Goal: Task Accomplishment & Management: Manage account settings

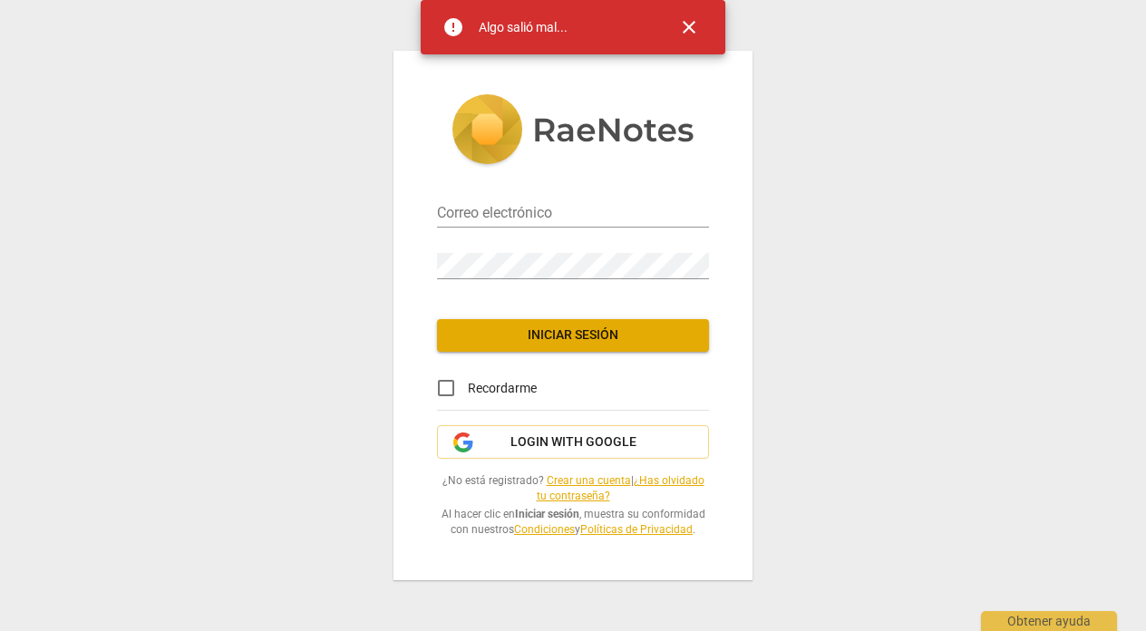
type input "[EMAIL_ADDRESS][DOMAIN_NAME]"
click at [697, 17] on span "close" at bounding box center [689, 27] width 22 height 22
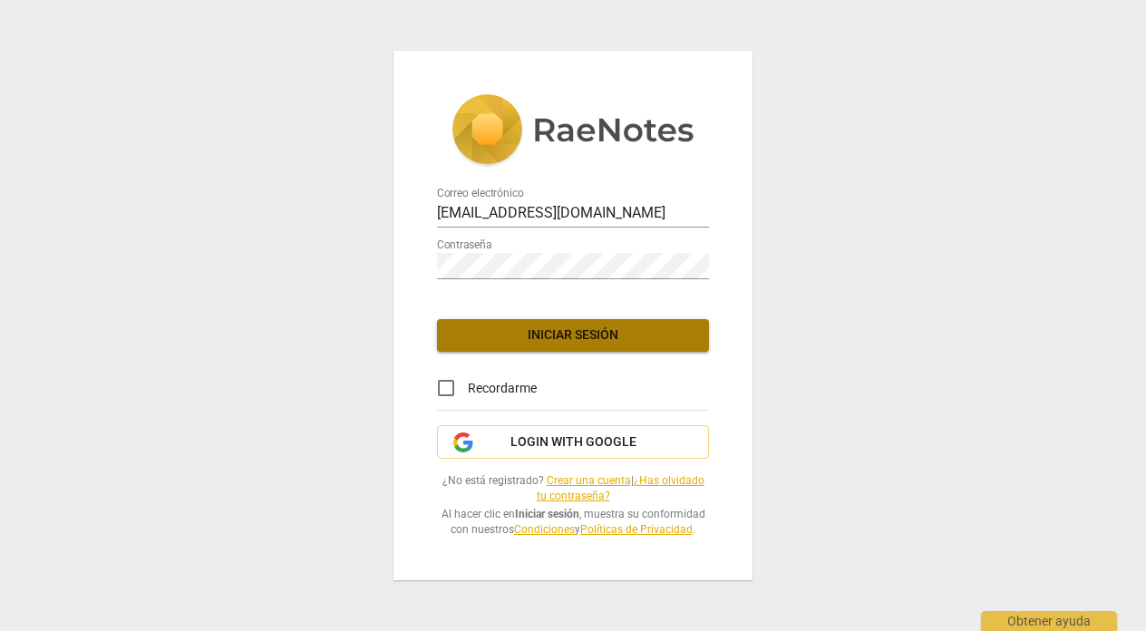
click at [580, 336] on span "Iniciar sesión" at bounding box center [572, 335] width 243 height 18
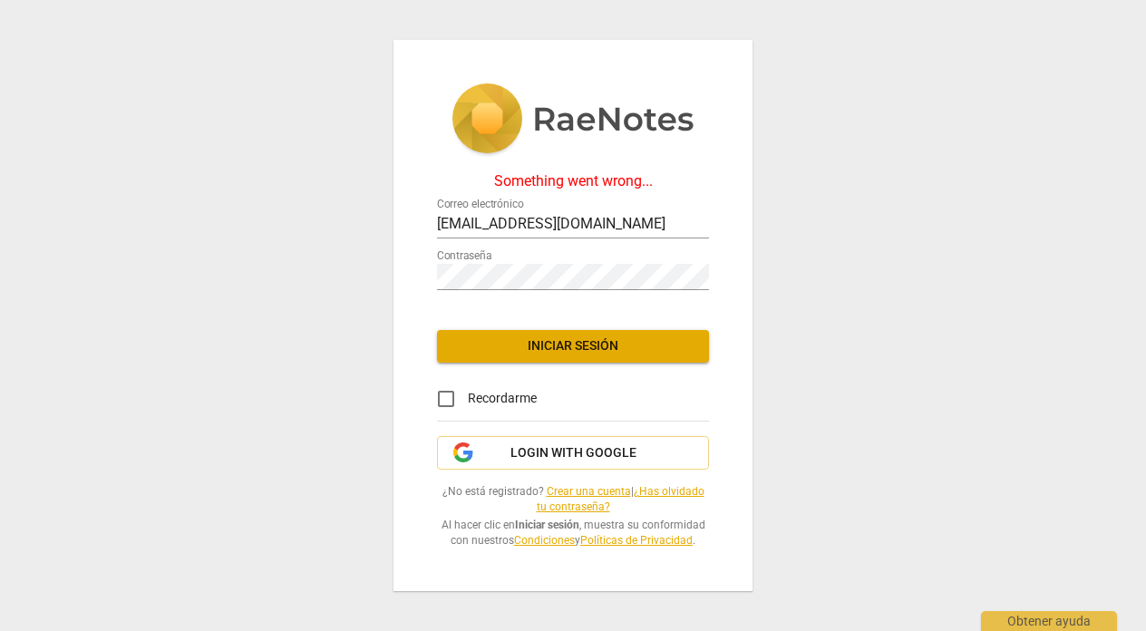
click at [852, 194] on div "Something went wrong... Correo electrónico [EMAIL_ADDRESS][DOMAIN_NAME] Contras…" at bounding box center [573, 315] width 1146 height 631
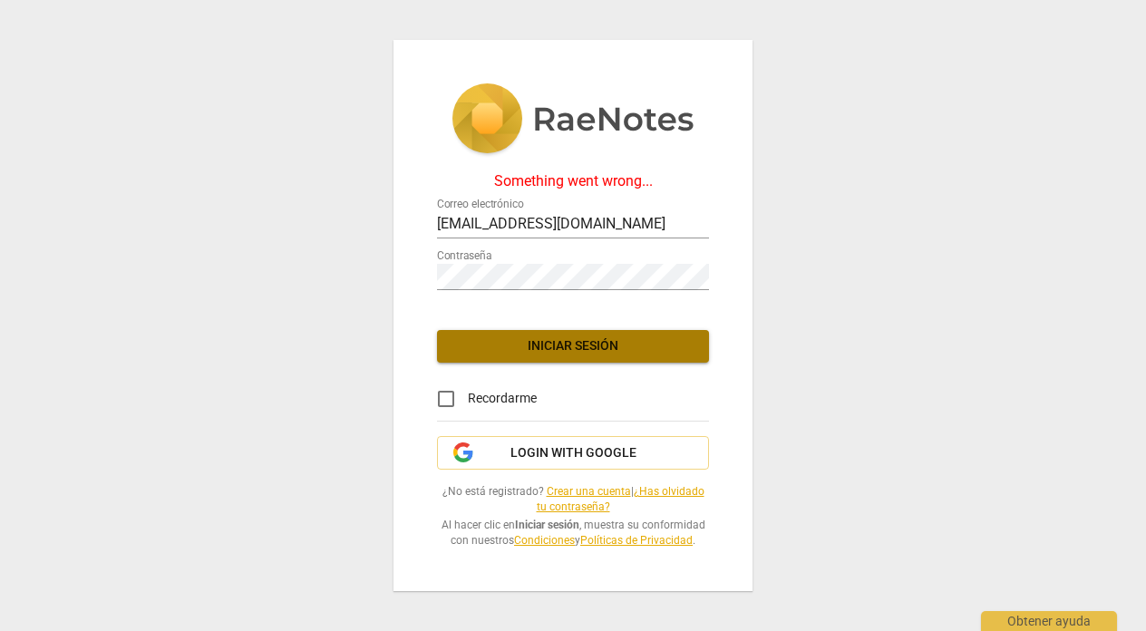
click at [617, 341] on span "Iniciar sesión" at bounding box center [572, 346] width 243 height 18
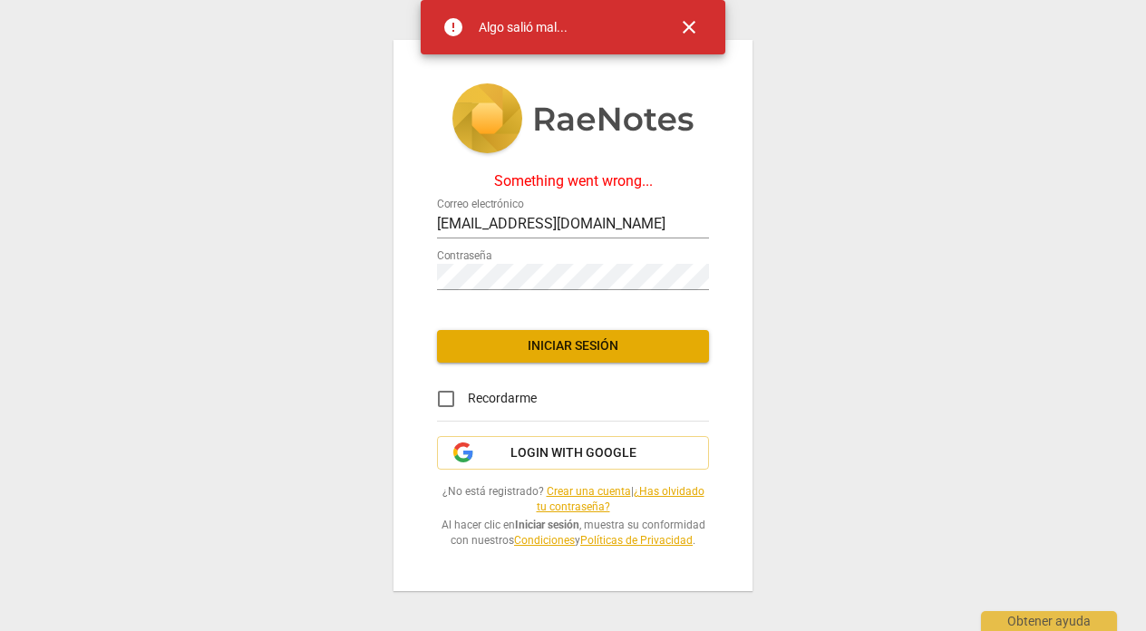
click at [691, 29] on span "close" at bounding box center [689, 27] width 22 height 22
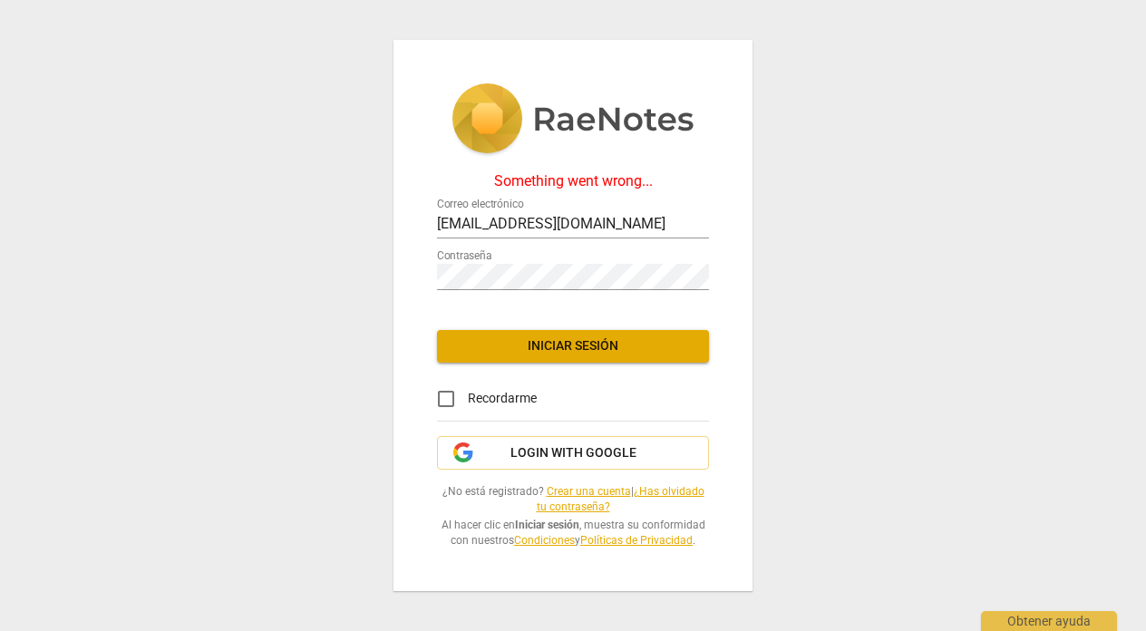
click at [569, 345] on span "Iniciar sesión" at bounding box center [572, 346] width 243 height 18
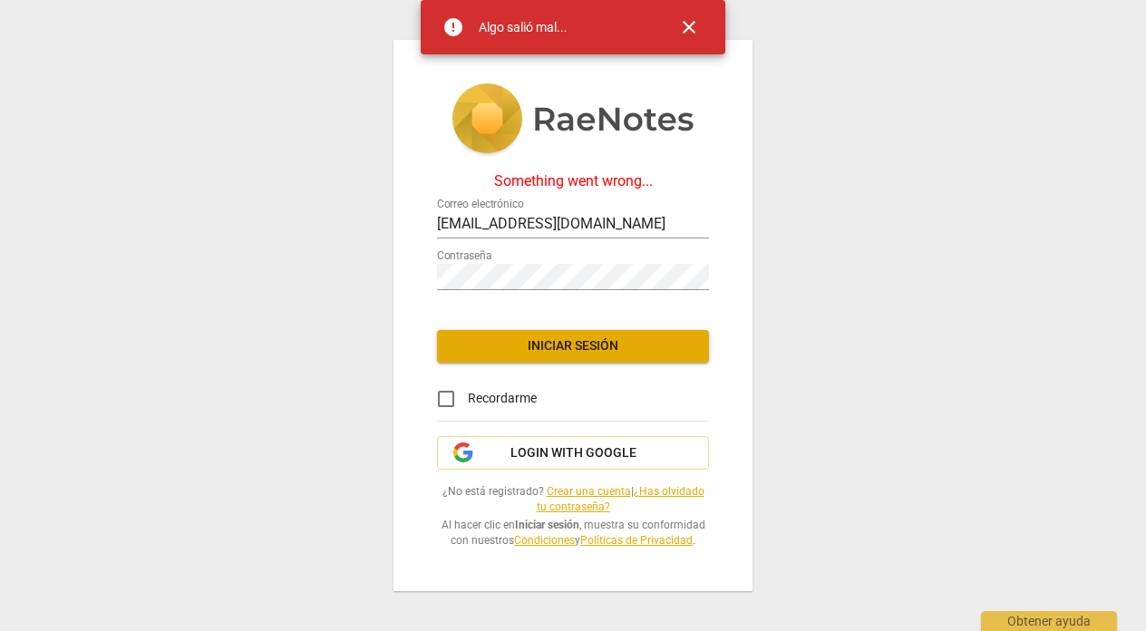
click at [690, 24] on span "close" at bounding box center [689, 27] width 22 height 22
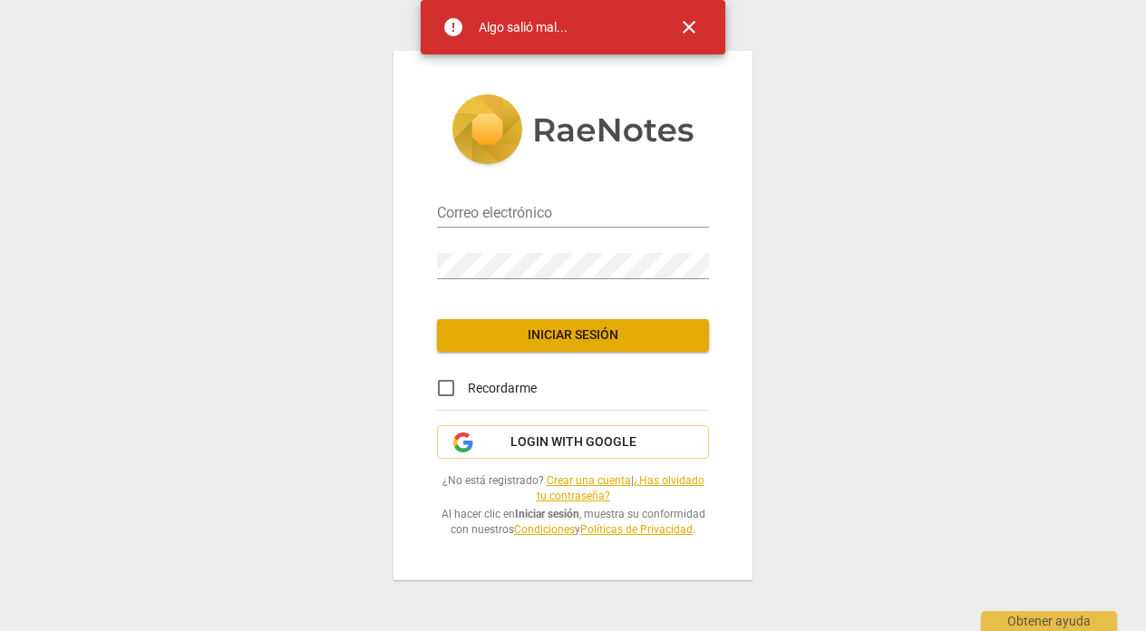
type input "[EMAIL_ADDRESS][DOMAIN_NAME]"
click at [693, 29] on span "close" at bounding box center [689, 27] width 22 height 22
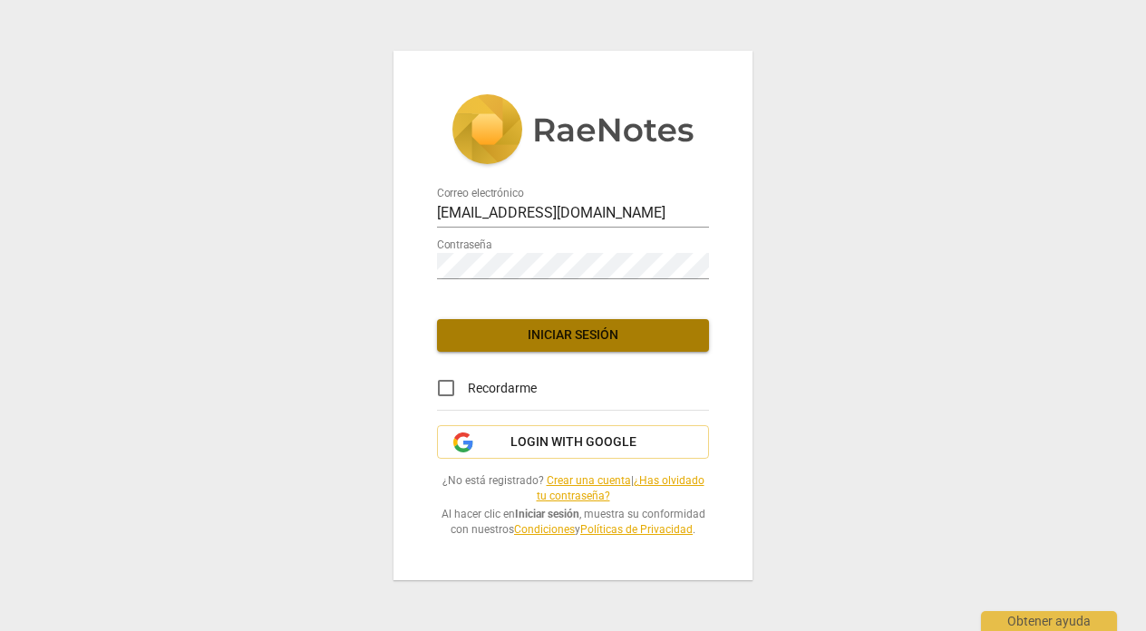
click at [620, 329] on span "Iniciar sesión" at bounding box center [572, 335] width 243 height 18
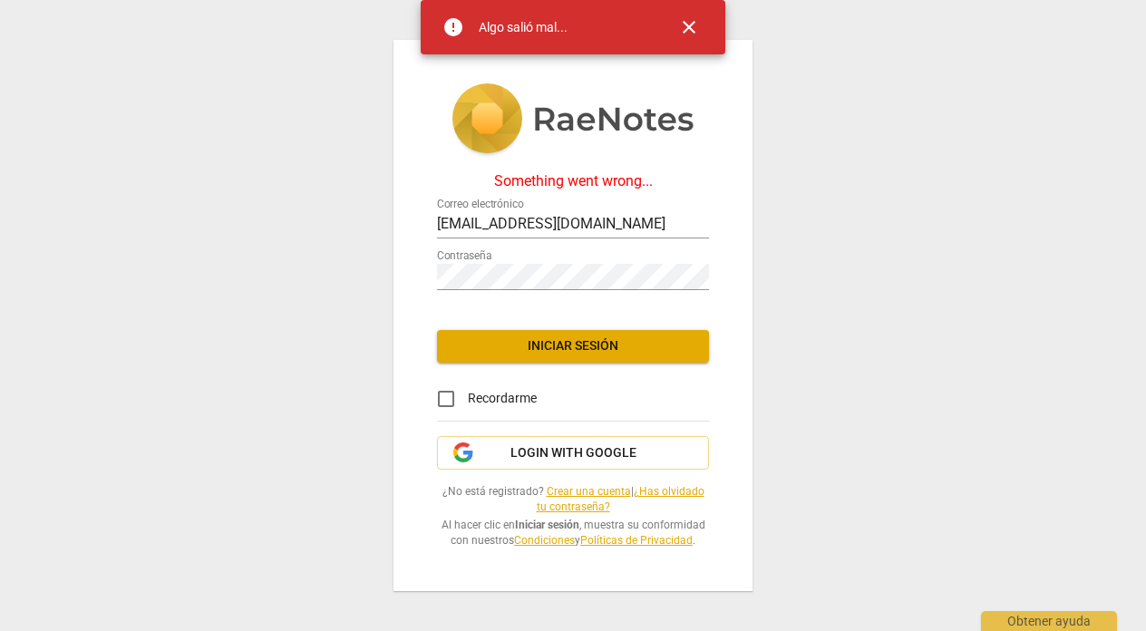
click at [685, 24] on span "close" at bounding box center [689, 27] width 22 height 22
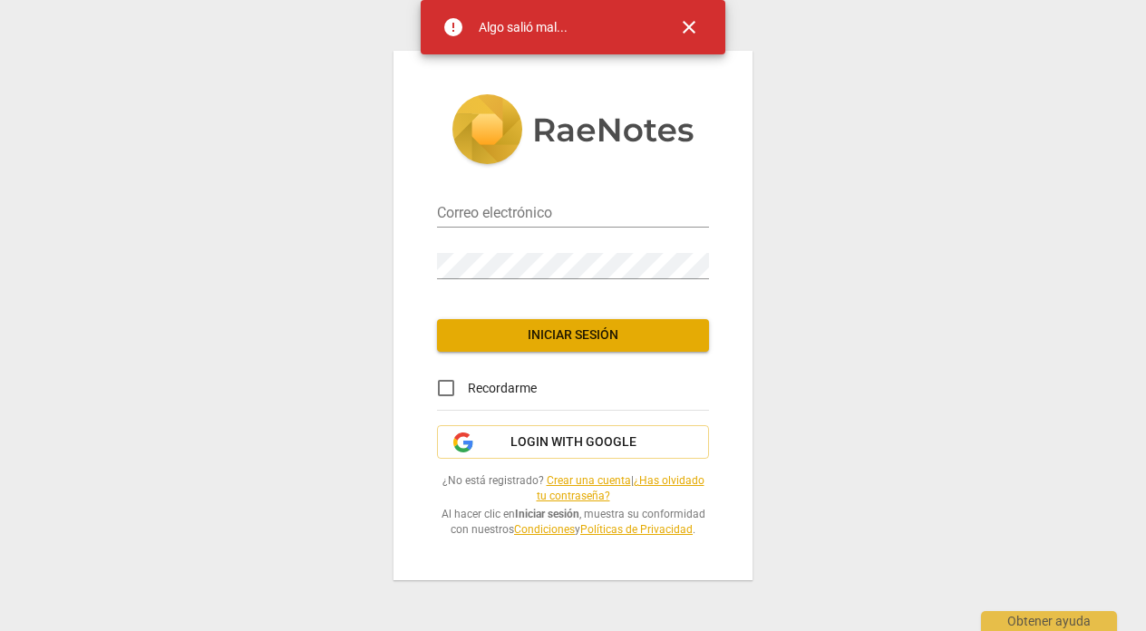
type input "[EMAIL_ADDRESS][DOMAIN_NAME]"
click at [692, 30] on span "close" at bounding box center [689, 27] width 22 height 22
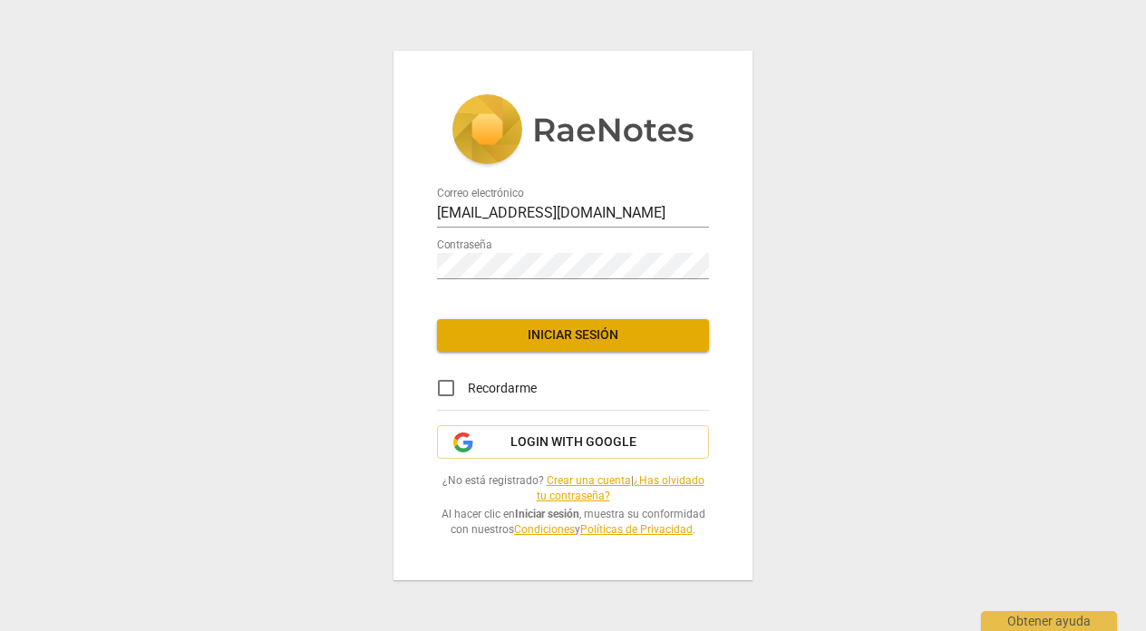
click at [579, 330] on span "Iniciar sesión" at bounding box center [572, 335] width 243 height 18
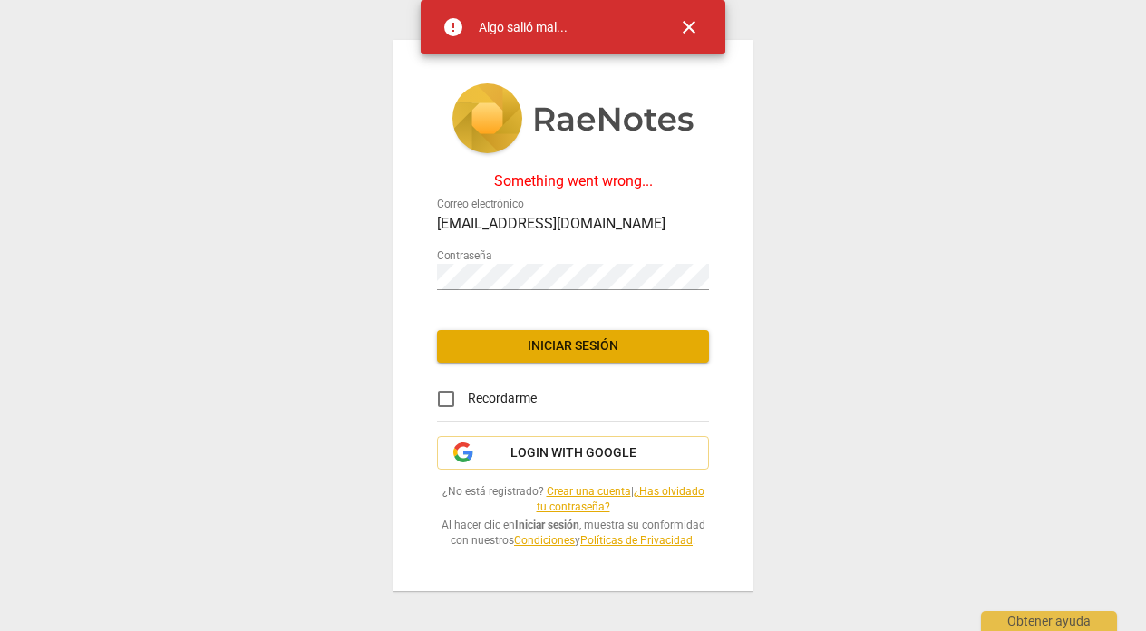
click at [683, 24] on span "close" at bounding box center [689, 27] width 22 height 22
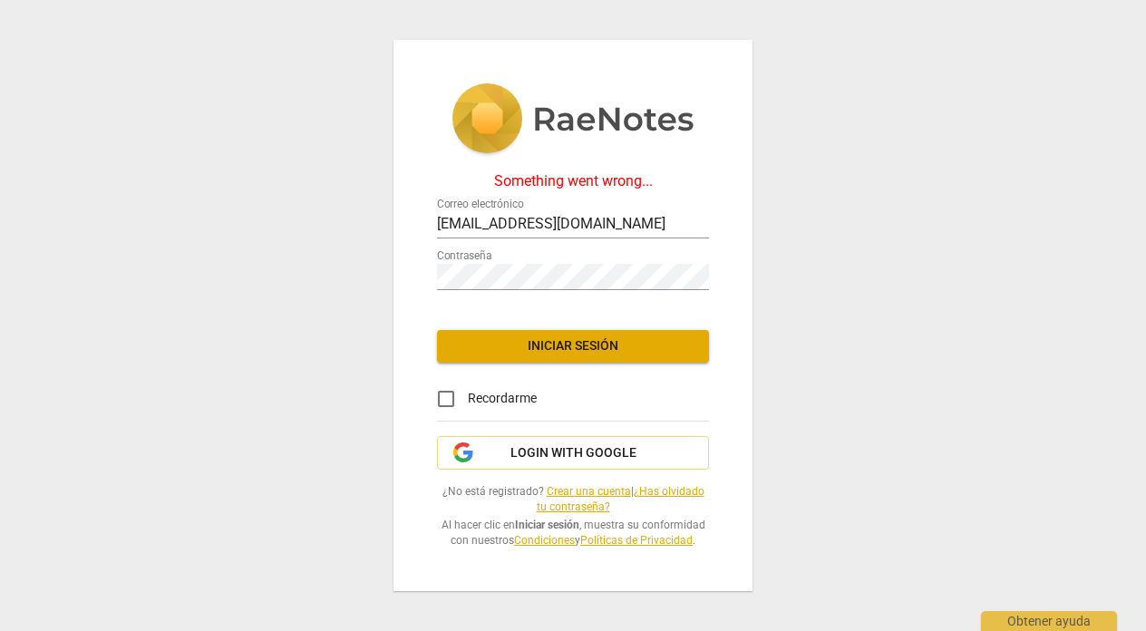
click at [843, 199] on div "Something went wrong... Correo electrónico ccastaneda1312@gmail.com Contraseña …" at bounding box center [573, 315] width 1146 height 631
